Goal: Task Accomplishment & Management: Use online tool/utility

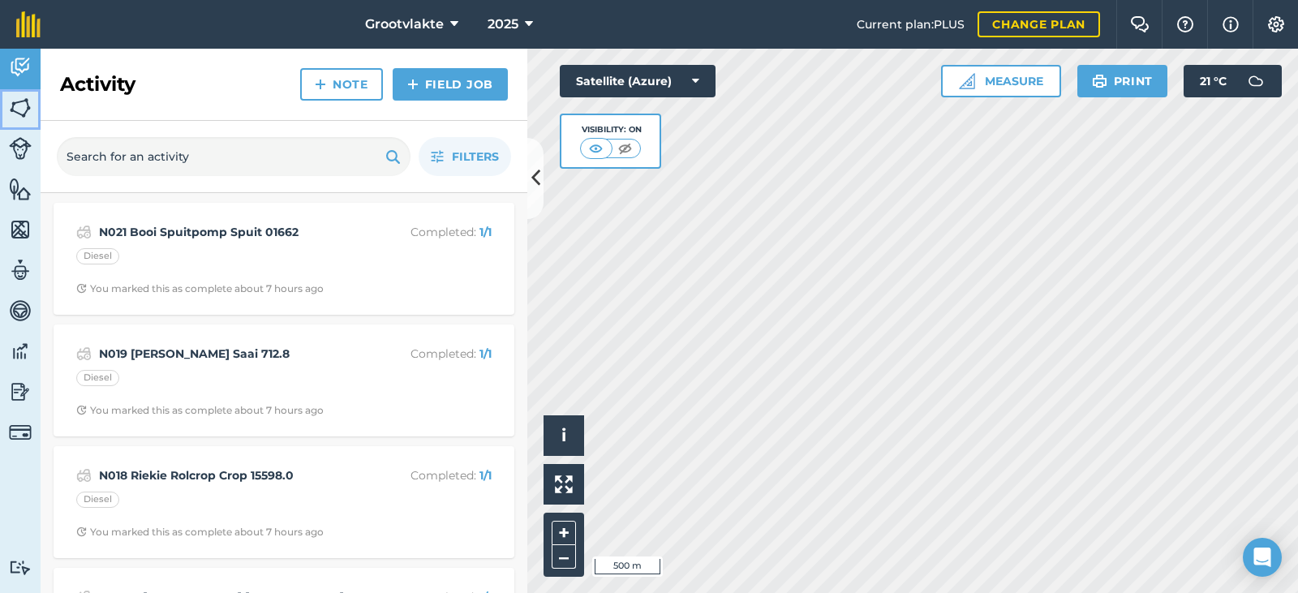
click at [22, 109] on img at bounding box center [20, 108] width 23 height 24
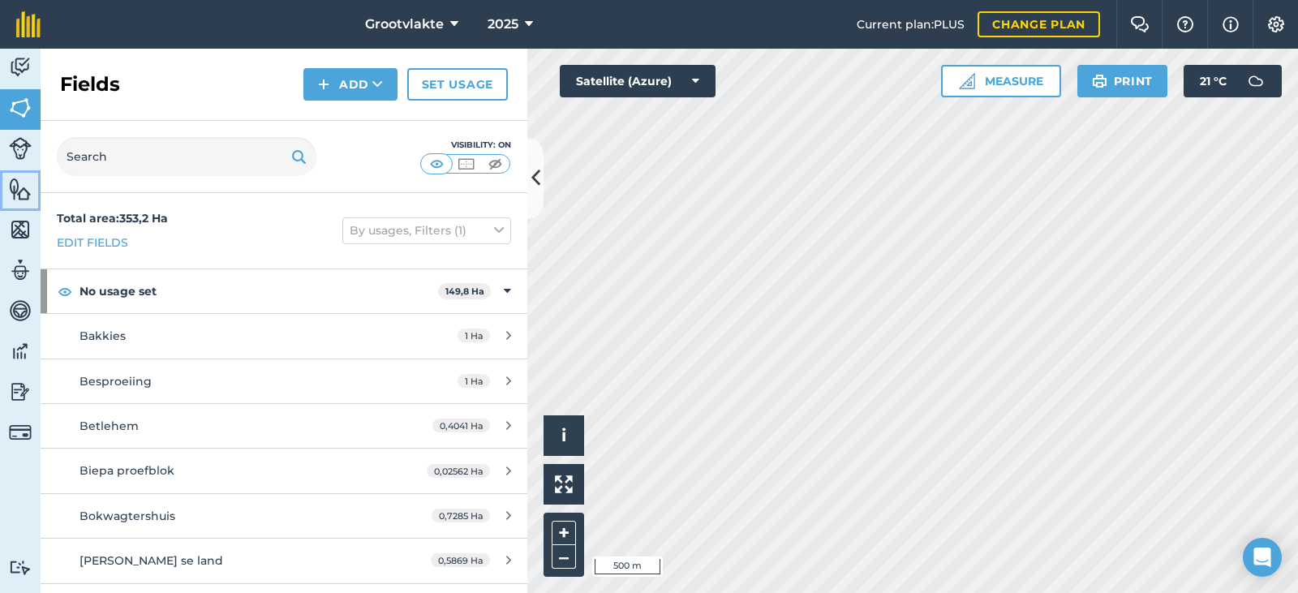
click at [19, 203] on link "Features" at bounding box center [20, 190] width 41 height 41
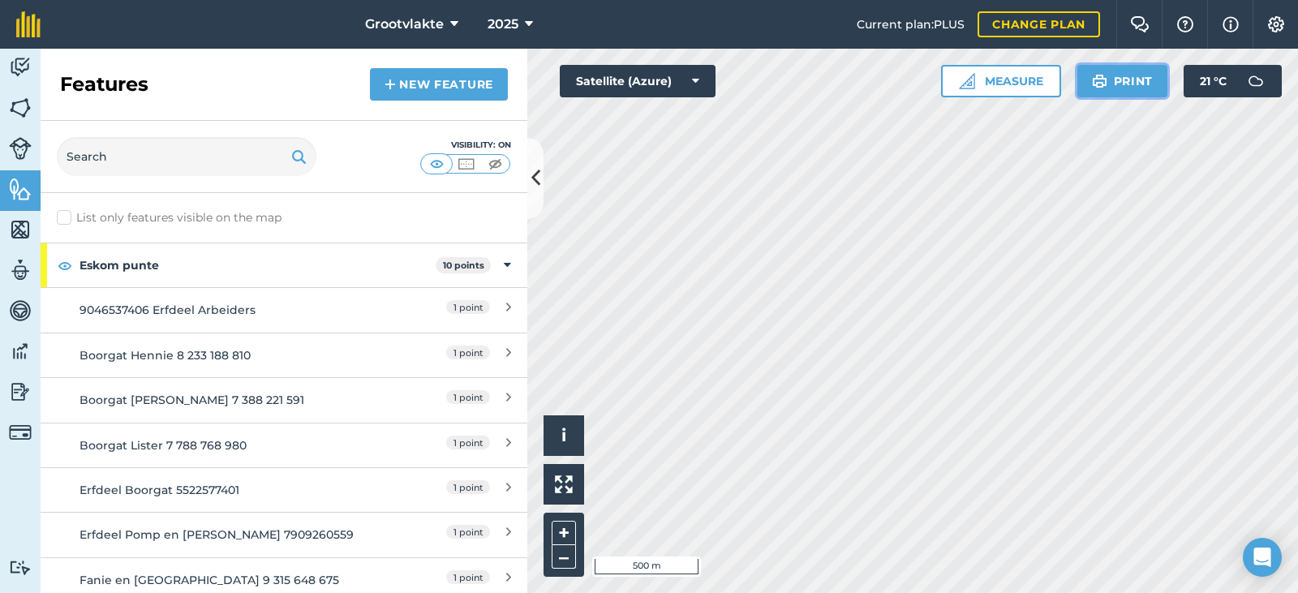
click at [1112, 85] on button "Print" at bounding box center [1122, 81] width 91 height 32
